Goal: Task Accomplishment & Management: Manage account settings

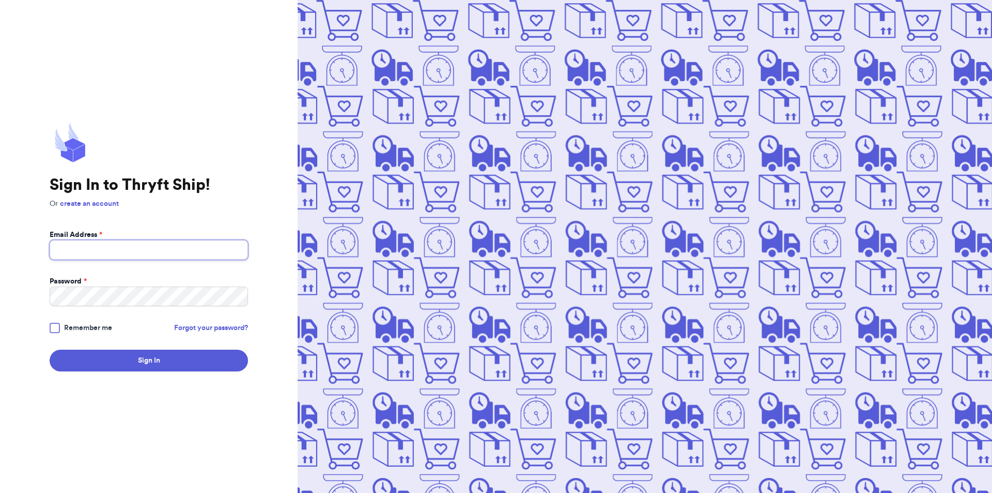
click at [93, 248] on input "Email Address *" at bounding box center [149, 250] width 198 height 20
type input "[EMAIL_ADDRESS][DOMAIN_NAME]"
click at [50, 349] on button "Sign In" at bounding box center [149, 360] width 198 height 22
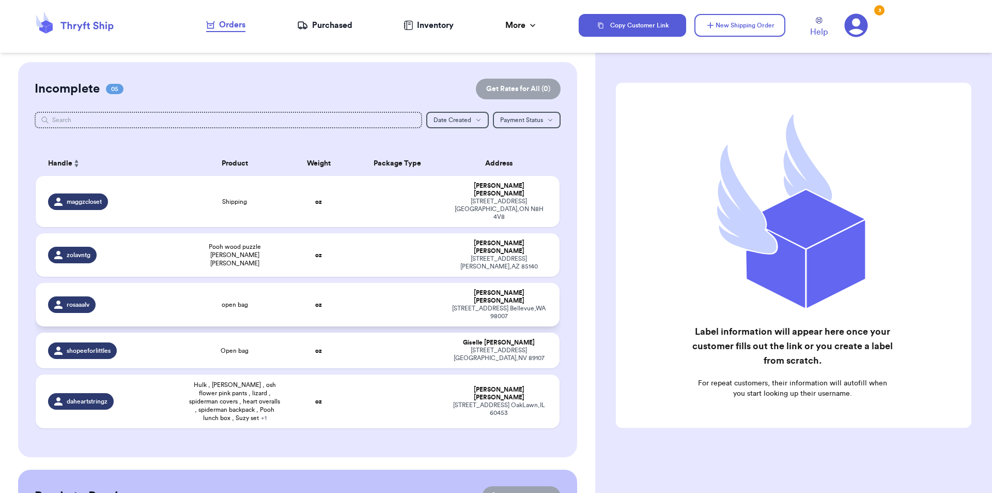
click at [139, 296] on div "rosaaalv" at bounding box center [112, 304] width 128 height 17
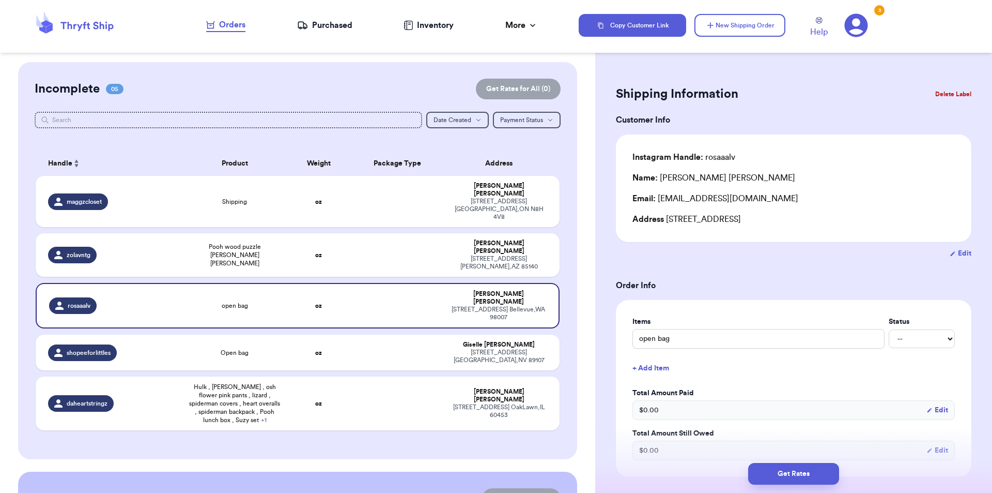
click at [941, 90] on button "Delete Label" at bounding box center [953, 94] width 44 height 23
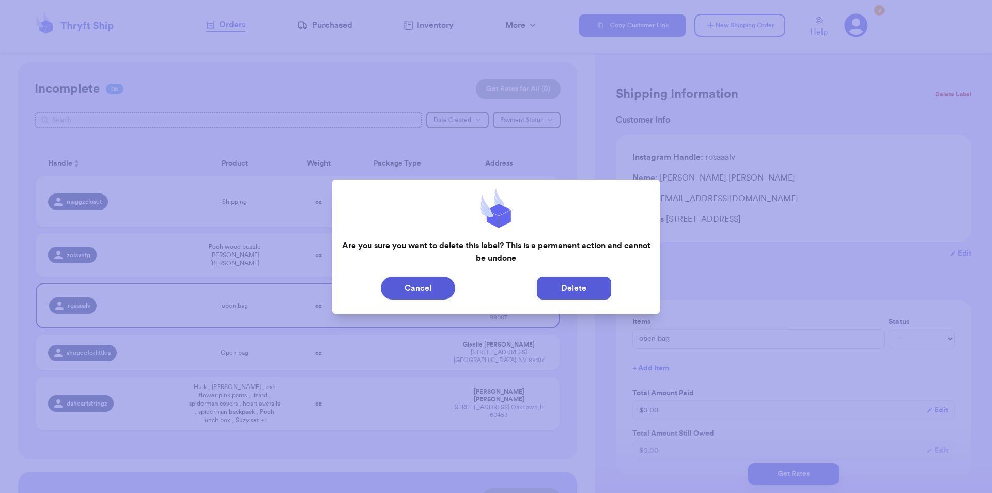
click at [599, 298] on button "Delete" at bounding box center [574, 288] width 74 height 23
type input "Shipping"
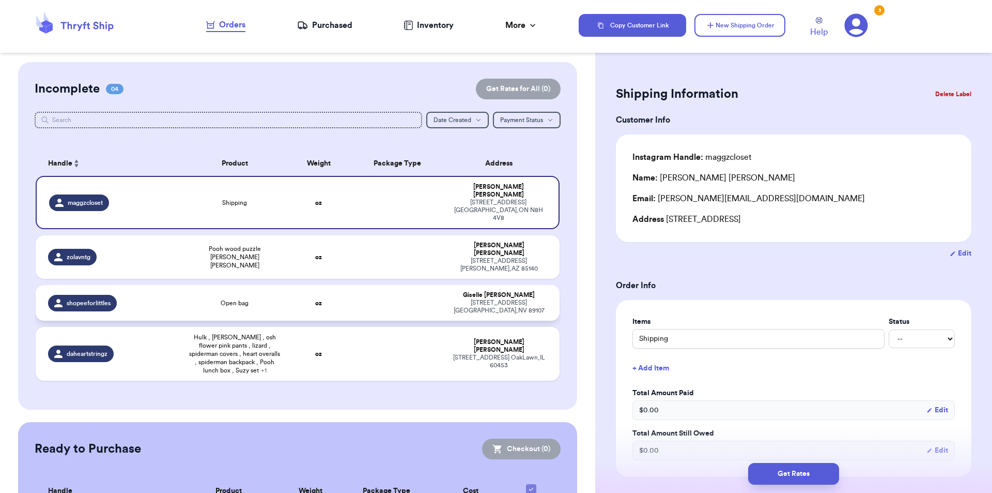
click at [130, 295] on div "shopeeforlittles" at bounding box center [112, 303] width 128 height 17
type input "Open bag"
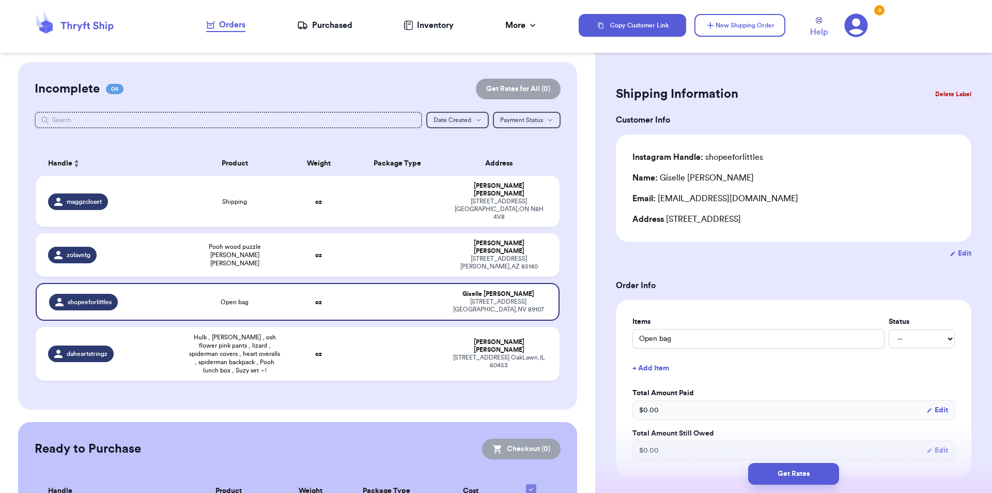
click at [931, 88] on button "Delete Label" at bounding box center [953, 94] width 44 height 23
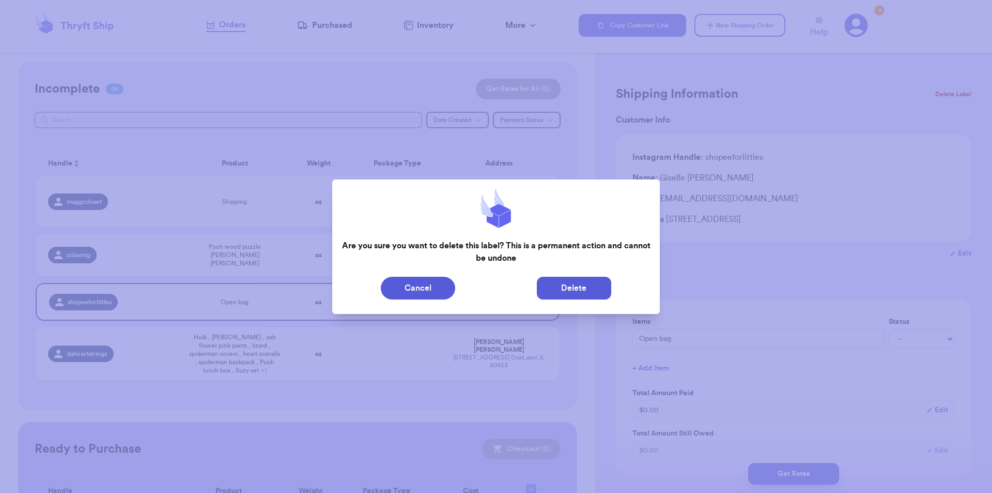
click at [598, 280] on button "Delete" at bounding box center [574, 288] width 74 height 23
type input "Shipping"
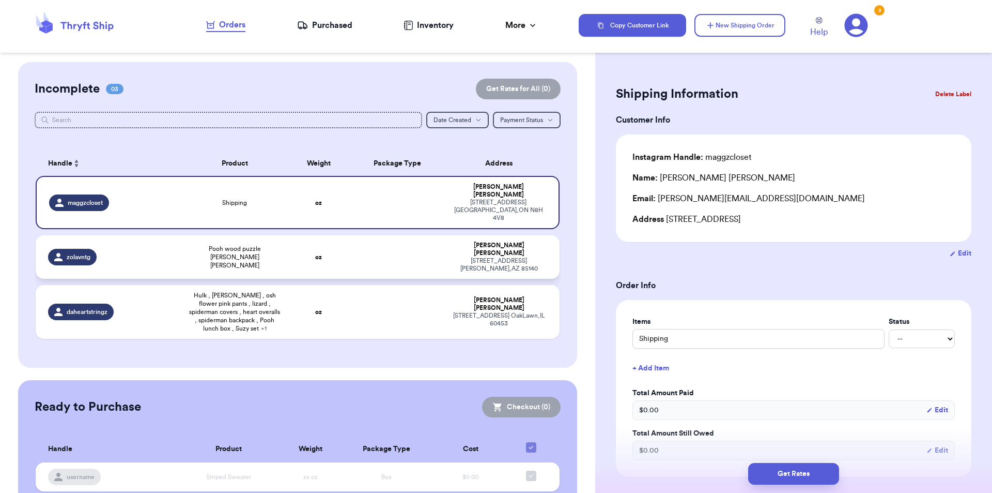
click at [172, 249] on div "zolavntg" at bounding box center [112, 257] width 128 height 17
type input "Pooh wood puzzle [PERSON_NAME] [PERSON_NAME]"
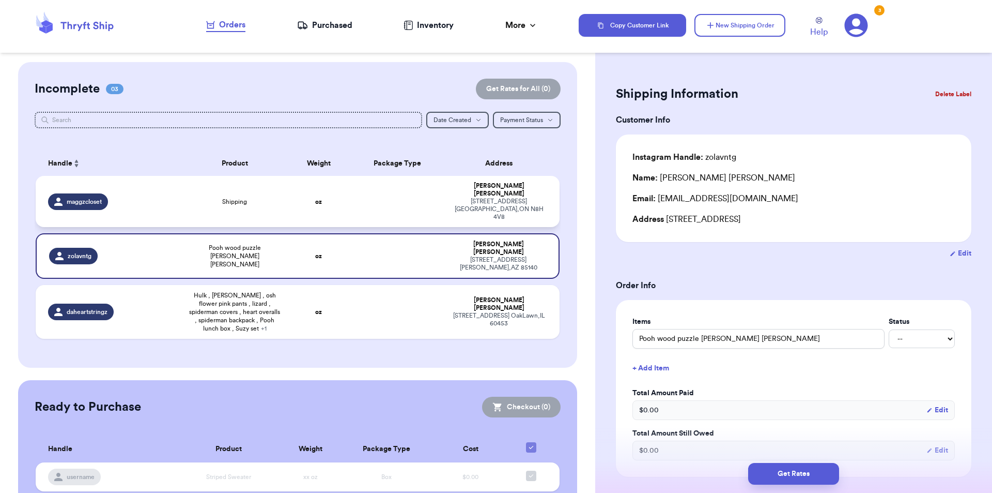
click at [165, 206] on td "maggzcloset" at bounding box center [109, 201] width 147 height 51
type input "Shipping"
